Goal: Task Accomplishment & Management: Complete application form

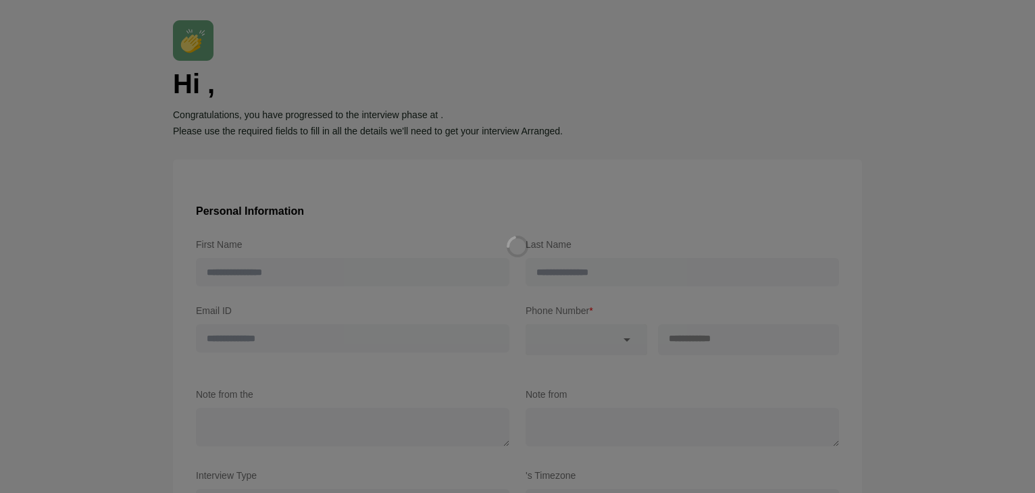
type input "*****"
type input "**********"
